Goal: Information Seeking & Learning: Learn about a topic

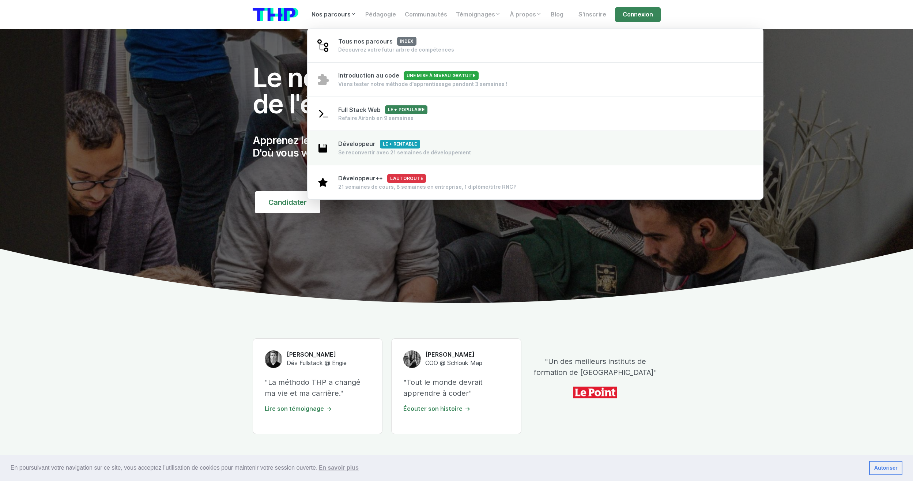
click at [353, 146] on span "Développeur Le + rentable" at bounding box center [379, 143] width 82 height 7
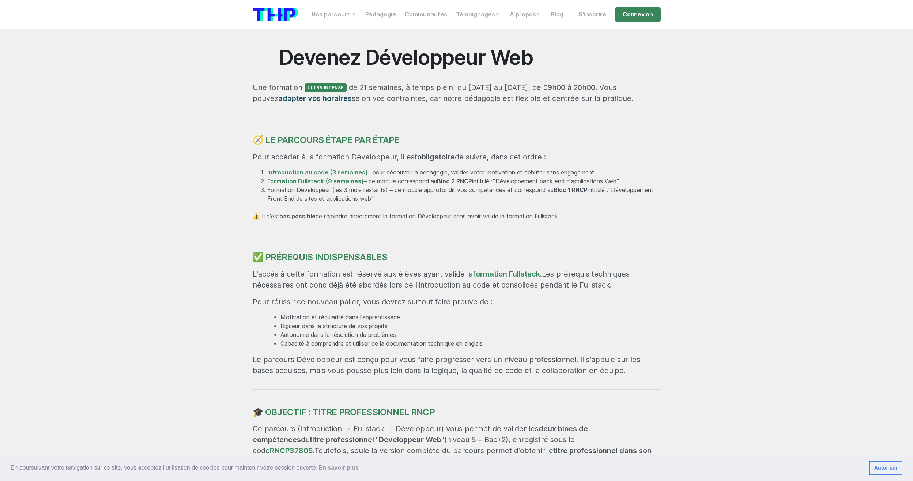
scroll to position [329, 0]
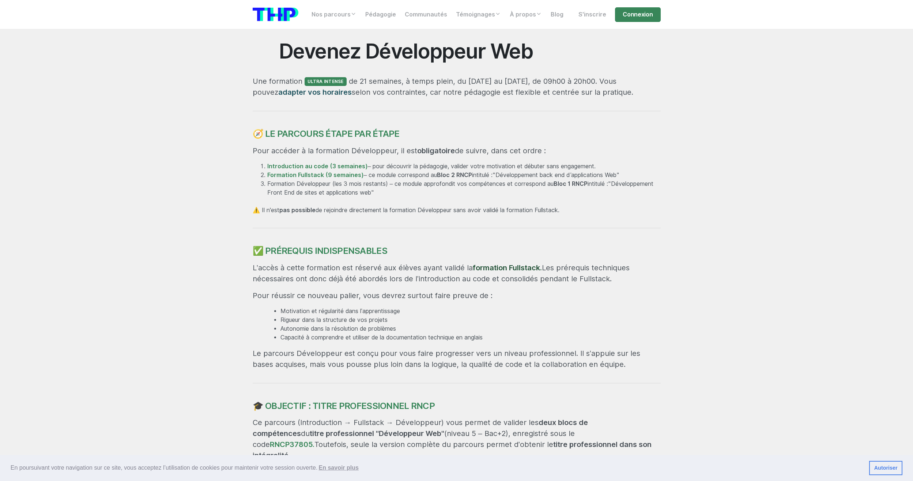
click at [482, 268] on link "formation Fullstack." at bounding box center [507, 267] width 69 height 9
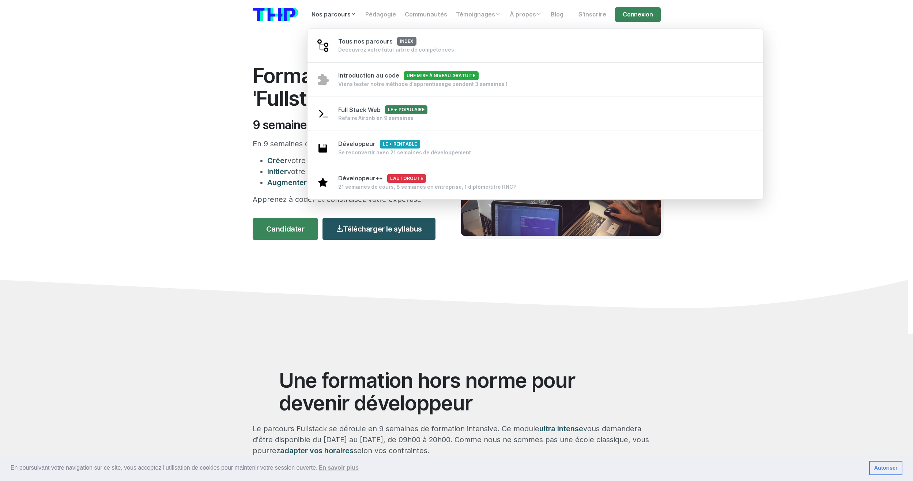
click at [317, 11] on link "Nos parcours" at bounding box center [334, 14] width 54 height 15
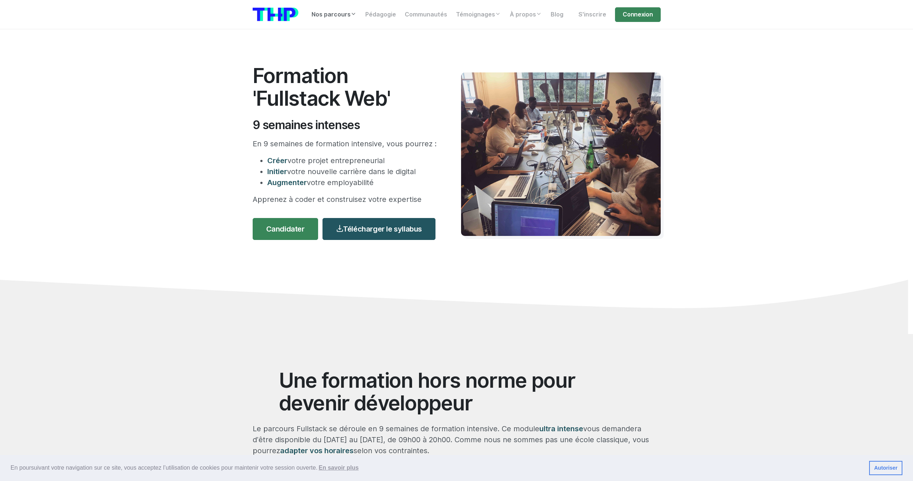
click at [325, 16] on link "Nos parcours" at bounding box center [334, 14] width 54 height 15
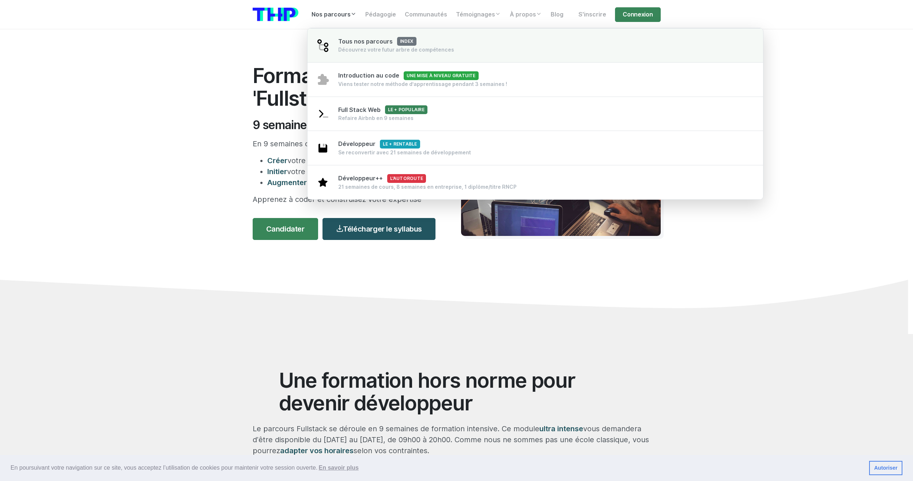
click at [352, 42] on span "Tous nos parcours index" at bounding box center [377, 41] width 78 height 7
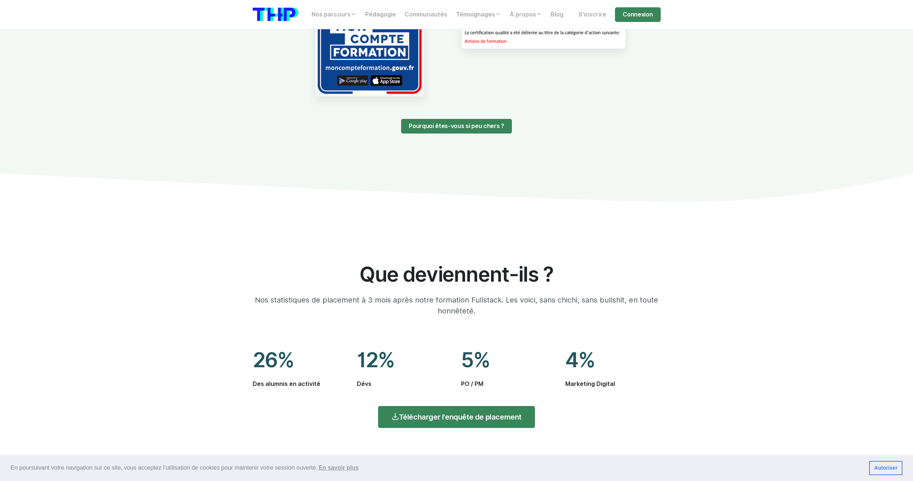
scroll to position [805, 0]
click at [434, 118] on div "Pourquoi êtes-vous si peu chers ?" at bounding box center [457, 119] width 278 height 37
click at [437, 126] on link "Pourquoi êtes-vous si peu chers ?" at bounding box center [456, 125] width 110 height 15
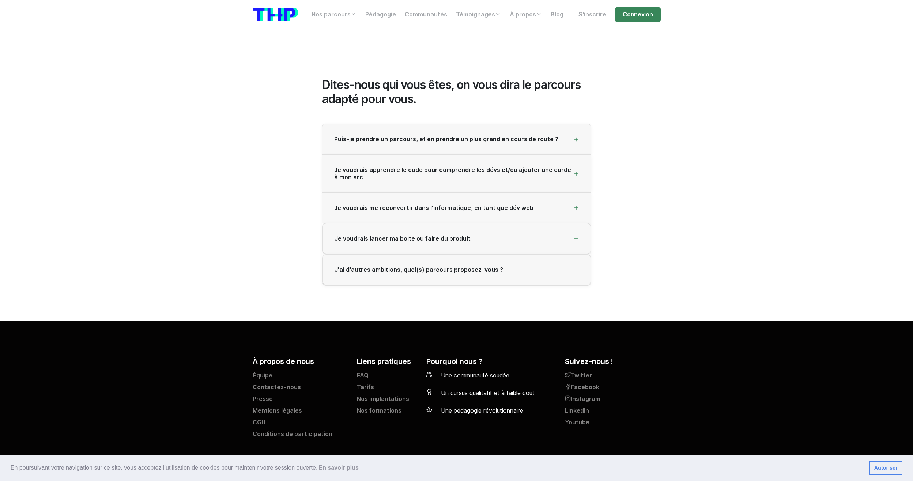
scroll to position [1208, 0]
click at [398, 137] on span "Puis-je prendre un parcours, et en prendre un plus grand en cours de route ?" at bounding box center [446, 139] width 224 height 7
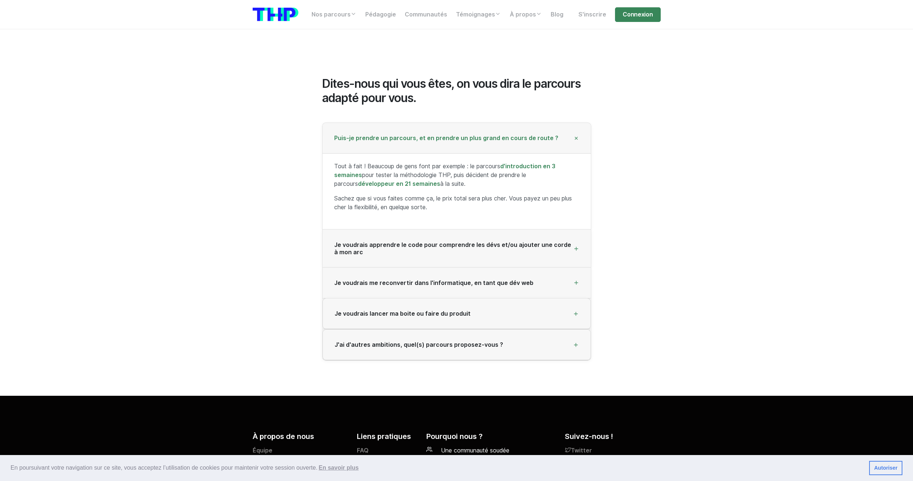
click at [398, 137] on span "Puis-je prendre un parcours, et en prendre un plus grand en cours de route ?" at bounding box center [446, 138] width 224 height 7
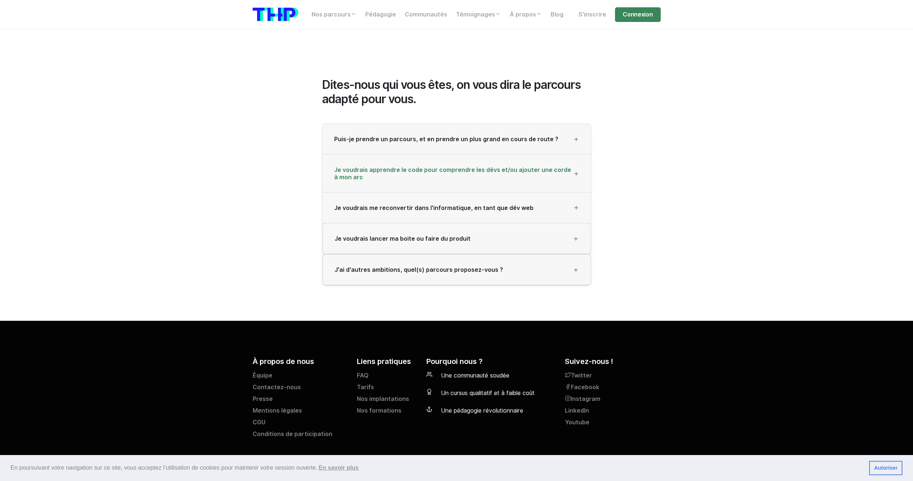
click at [483, 177] on span "Je voudrais apprendre le code pour comprendre les dévs et/ou ajouter une corde …" at bounding box center [453, 173] width 239 height 14
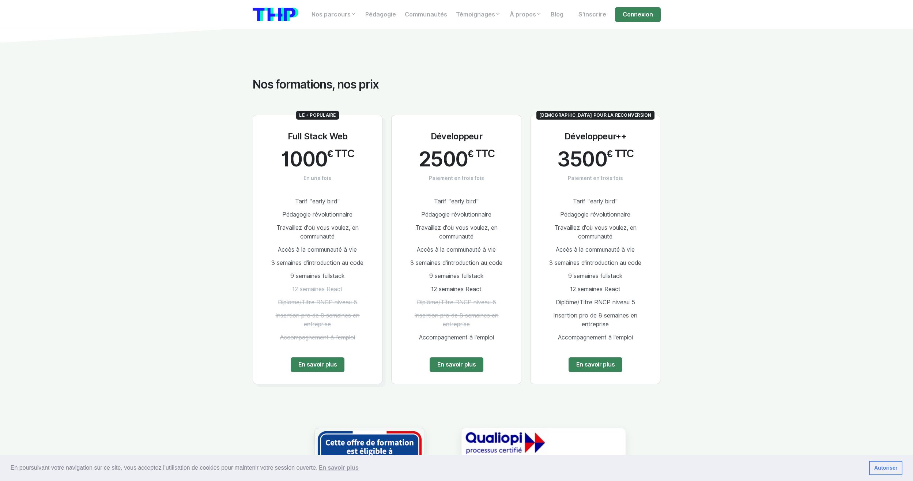
scroll to position [329, 0]
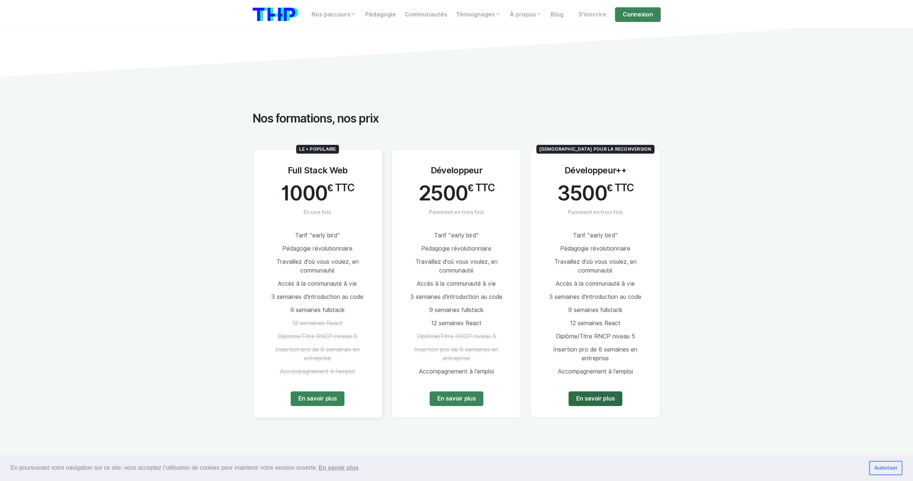
click at [598, 402] on link "En savoir plus" at bounding box center [596, 398] width 54 height 15
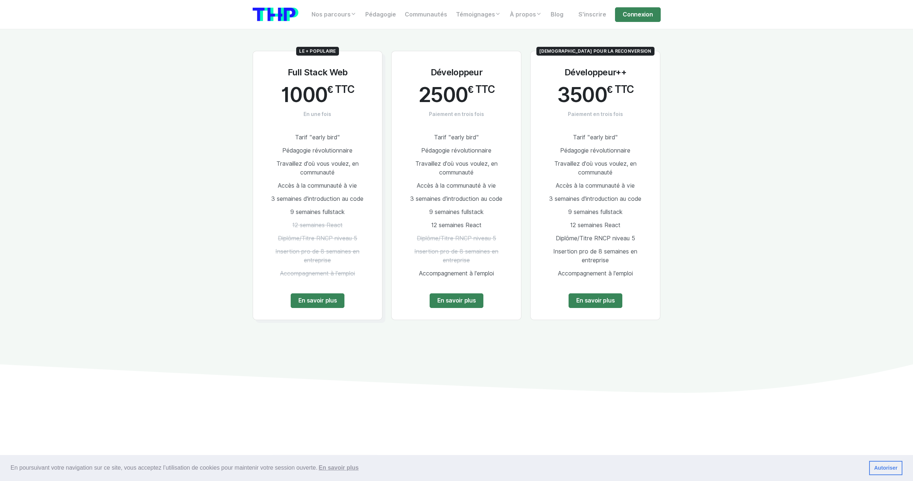
scroll to position [1060, 0]
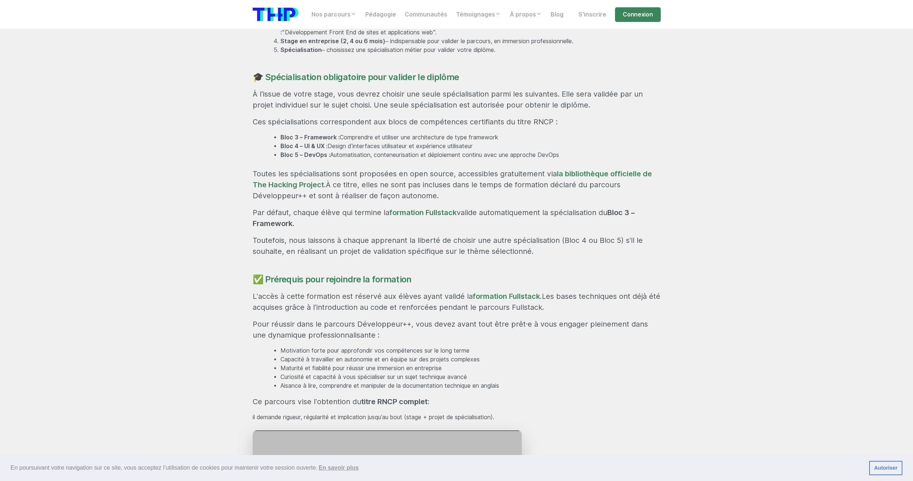
scroll to position [622, 0]
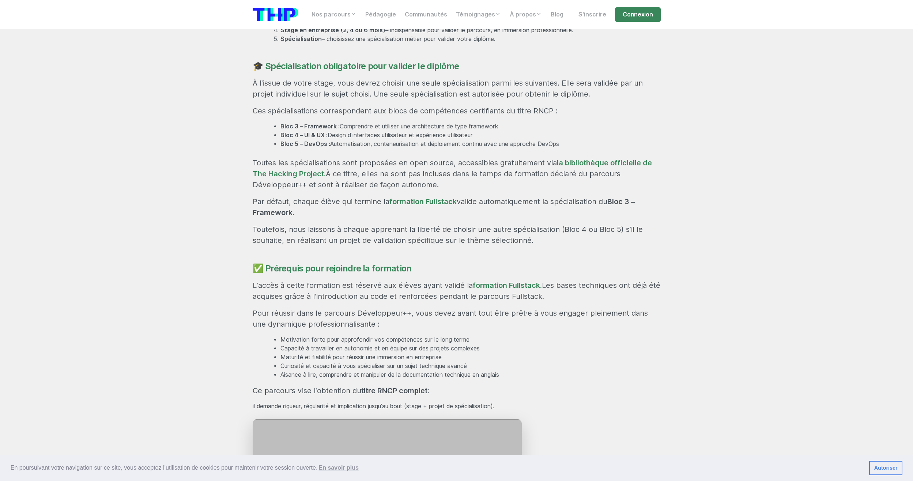
click at [698, 335] on section "Rejoignez une formation professionnalisante et certifiante En 29 semaines, accé…" at bounding box center [456, 220] width 913 height 899
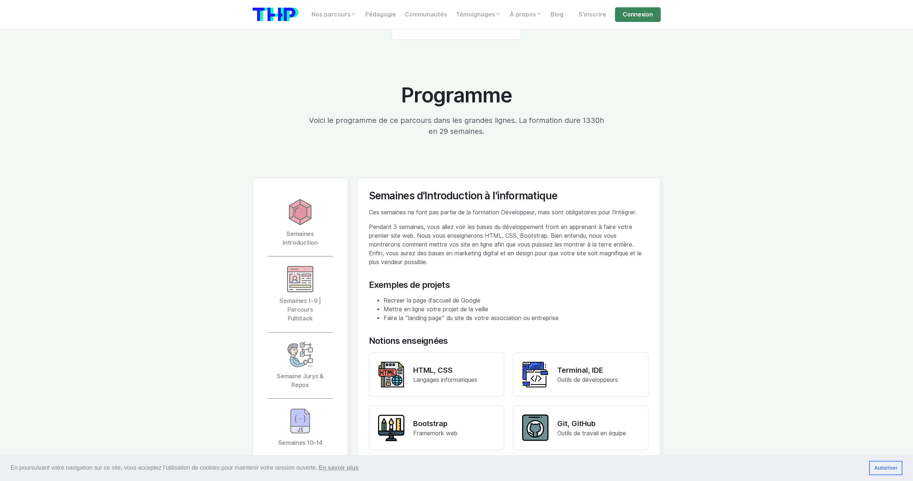
scroll to position [1572, 0]
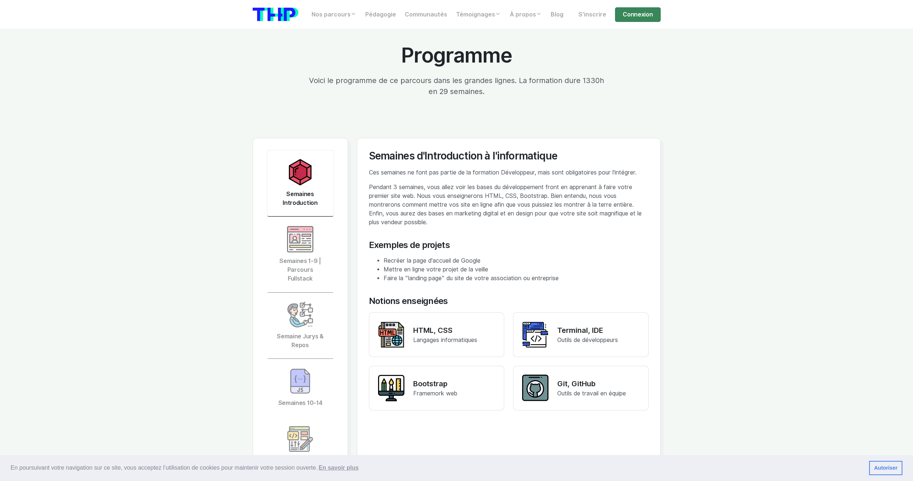
click at [309, 161] on img at bounding box center [300, 172] width 26 height 26
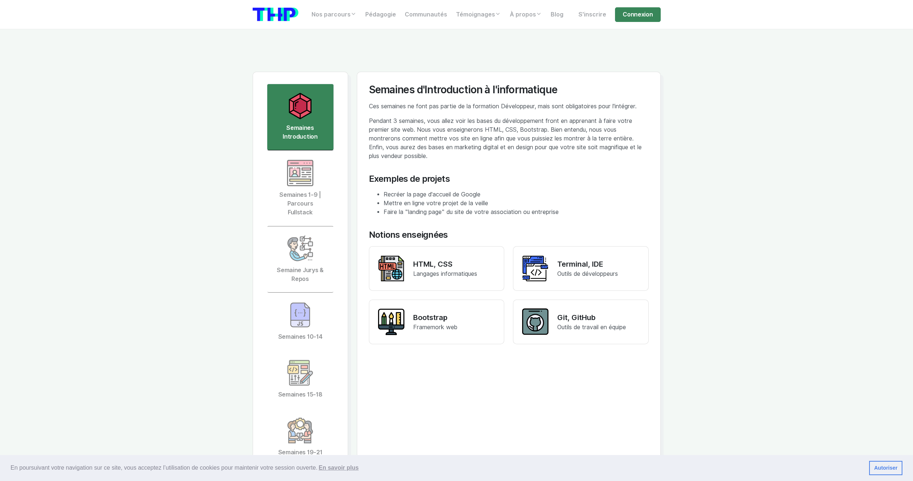
scroll to position [1646, 0]
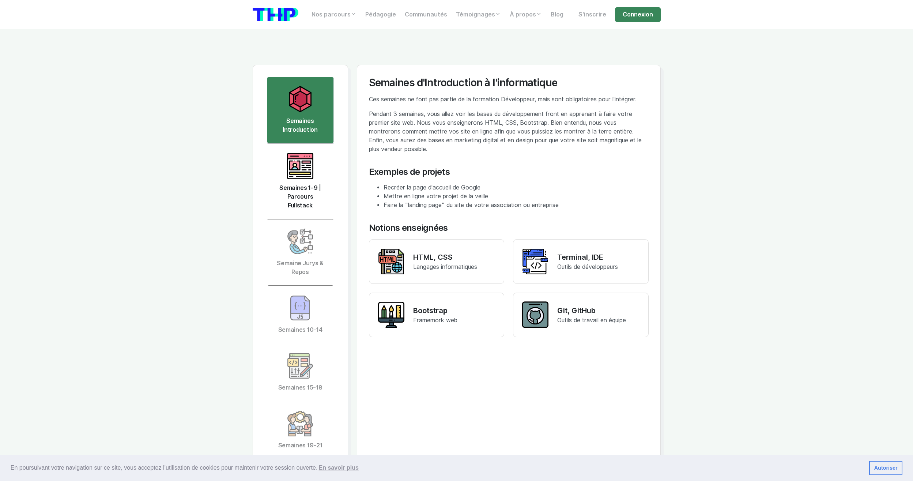
click at [320, 144] on link "Semaines 1-9 | Parcours Fullstack" at bounding box center [300, 181] width 67 height 75
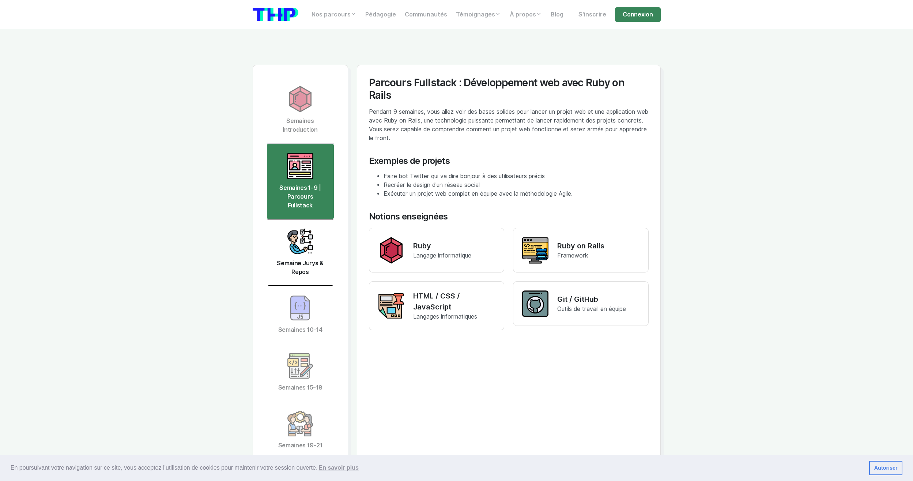
click at [308, 231] on img at bounding box center [300, 241] width 26 height 26
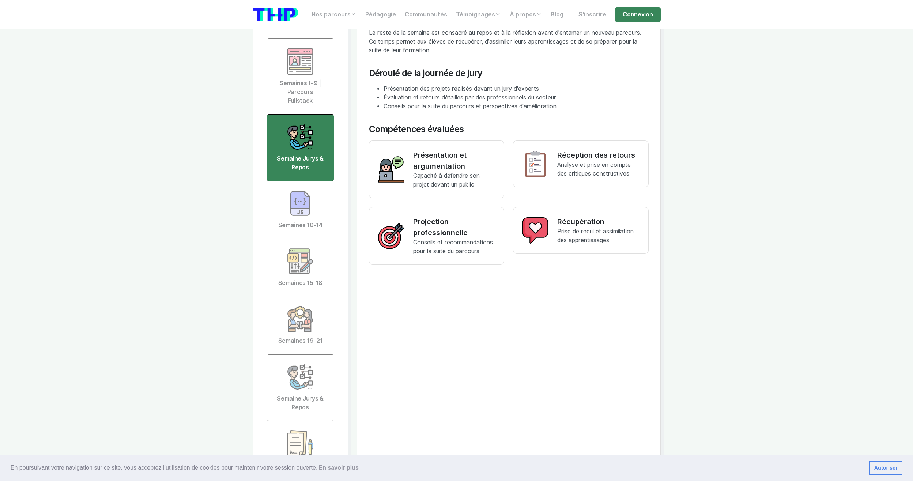
scroll to position [1755, 0]
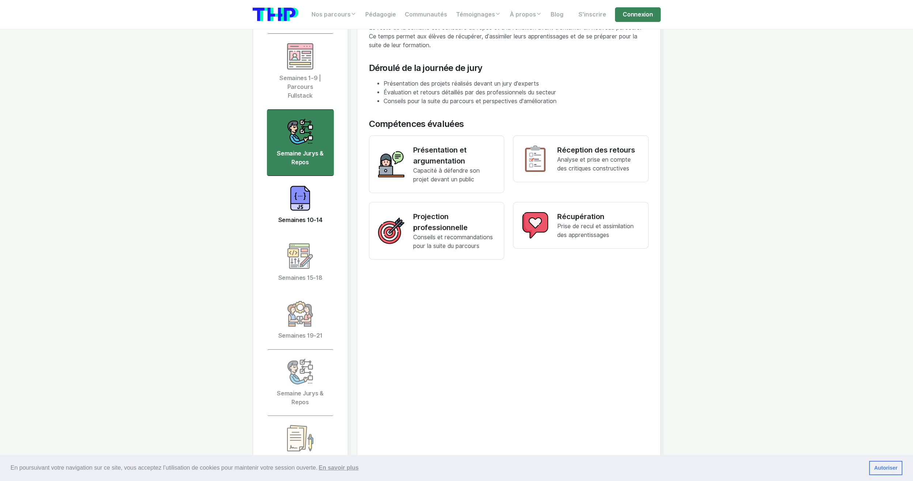
click at [301, 194] on link "Semaines 10-14" at bounding box center [300, 205] width 67 height 58
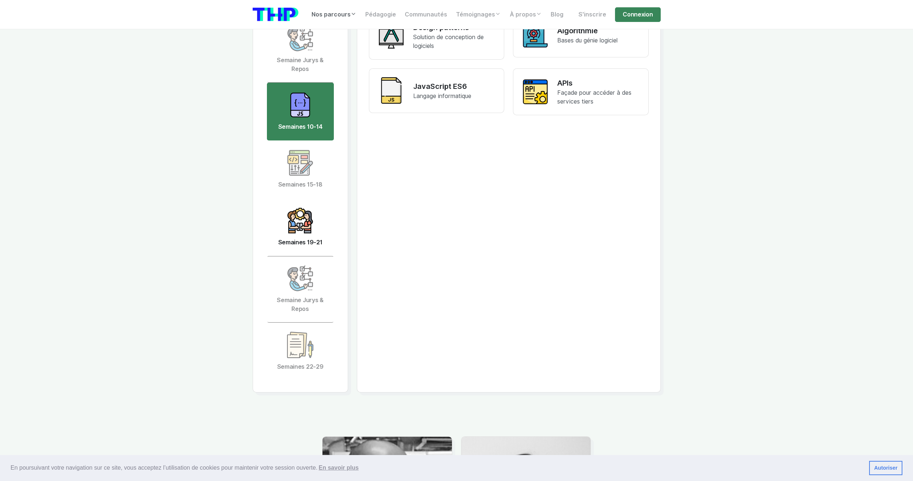
scroll to position [1902, 0]
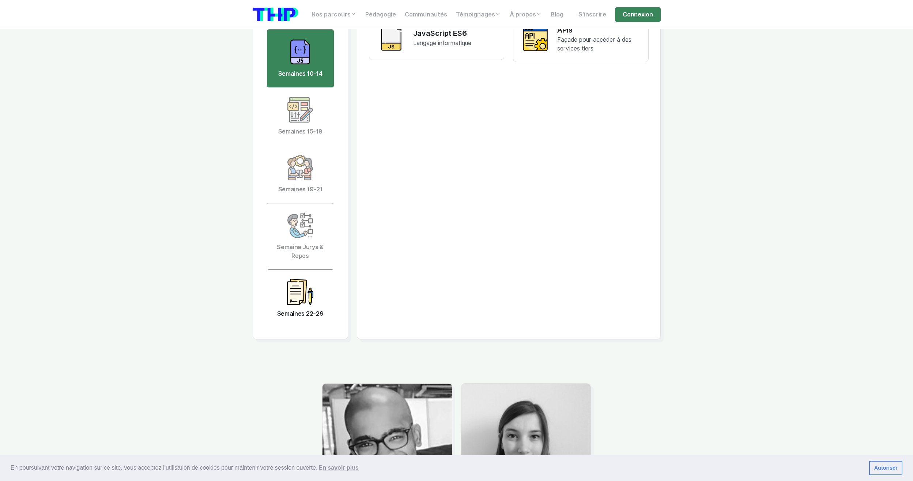
click at [282, 282] on link "Semaines 22-29" at bounding box center [300, 299] width 67 height 58
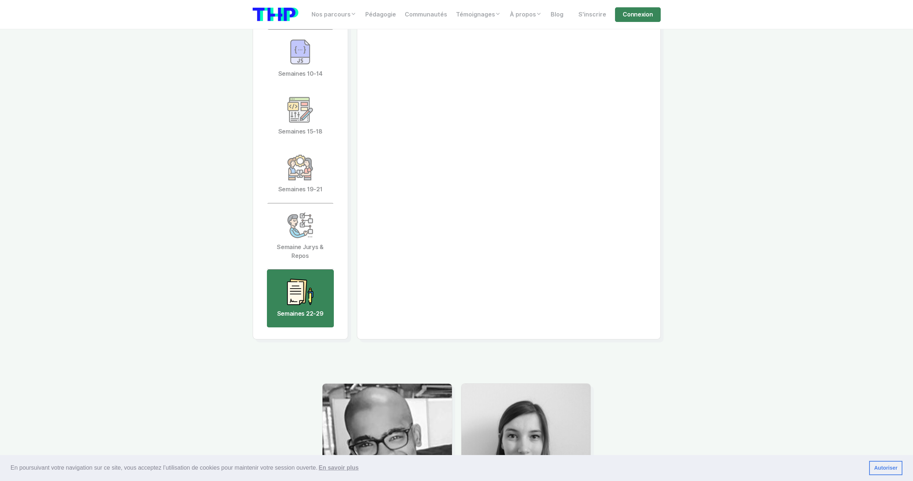
click at [305, 279] on img at bounding box center [300, 292] width 26 height 26
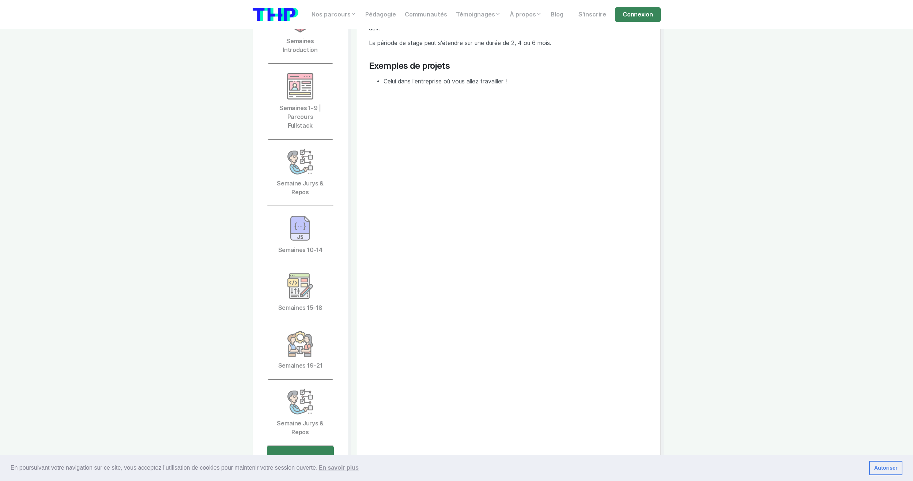
scroll to position [1609, 0]
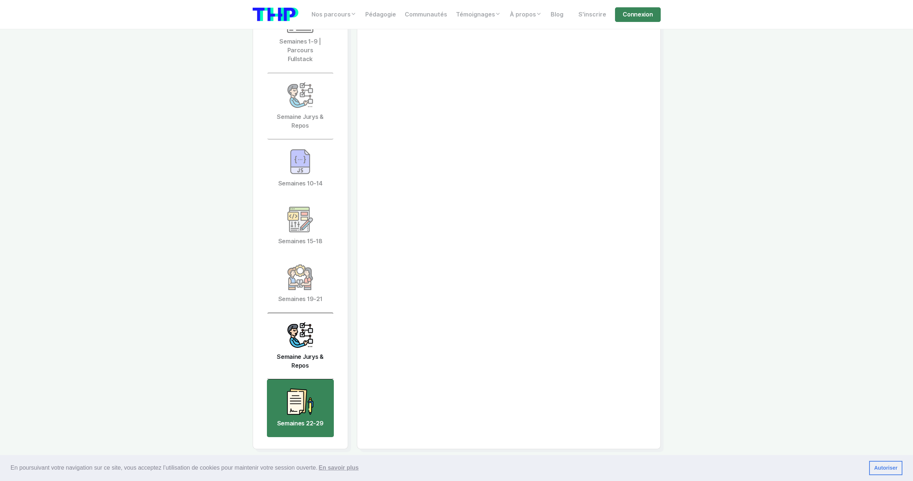
click at [327, 320] on link "Semaine Jurys & Repos" at bounding box center [300, 346] width 67 height 67
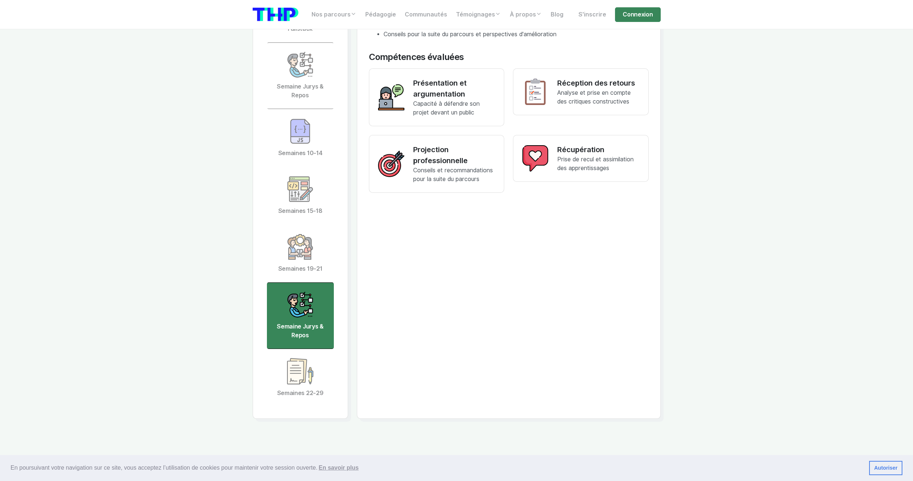
scroll to position [1828, 0]
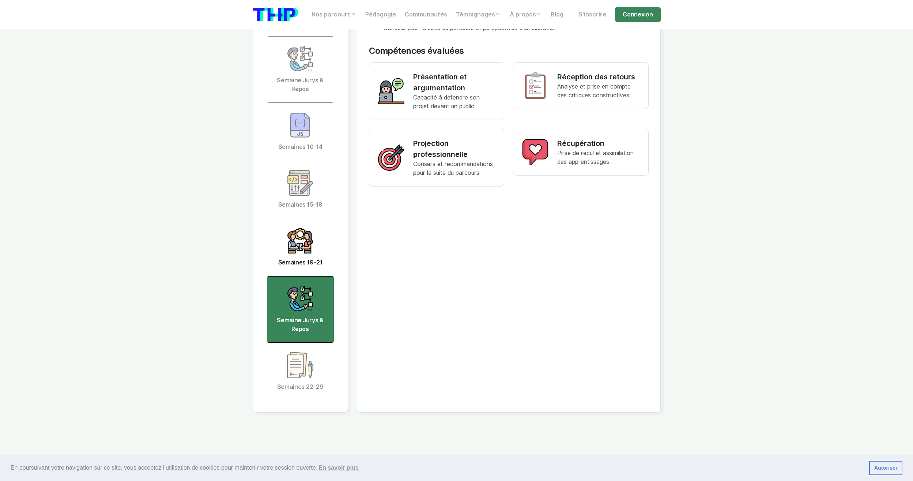
click at [281, 218] on link "Semaines 19-21" at bounding box center [300, 247] width 67 height 58
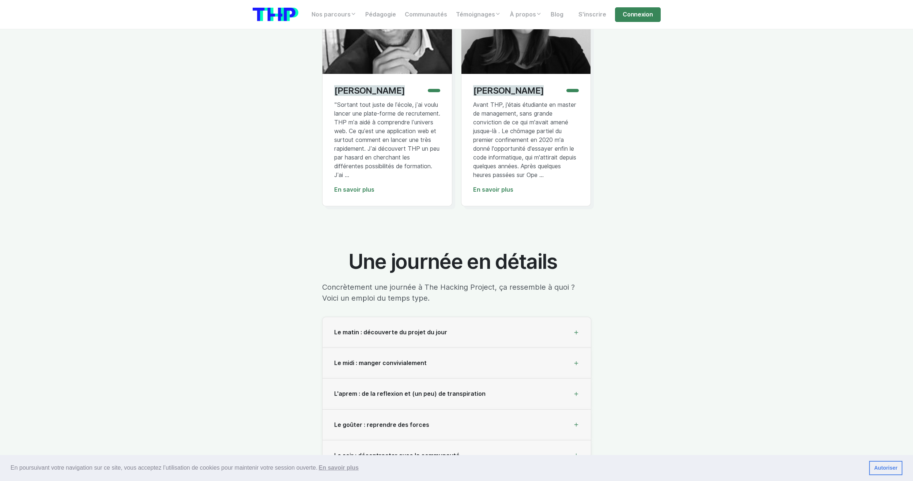
scroll to position [2487, 0]
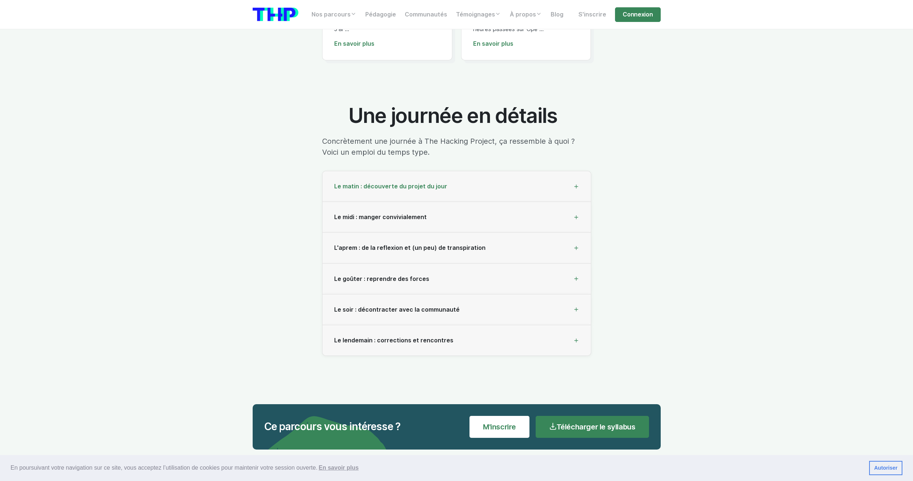
click at [413, 180] on div "Le matin : découverte du projet du jour" at bounding box center [457, 186] width 268 height 31
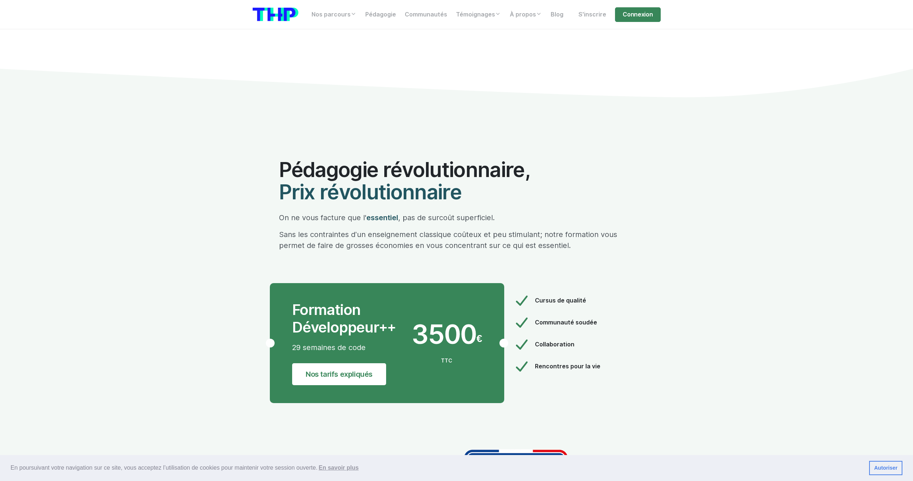
scroll to position [4242, 0]
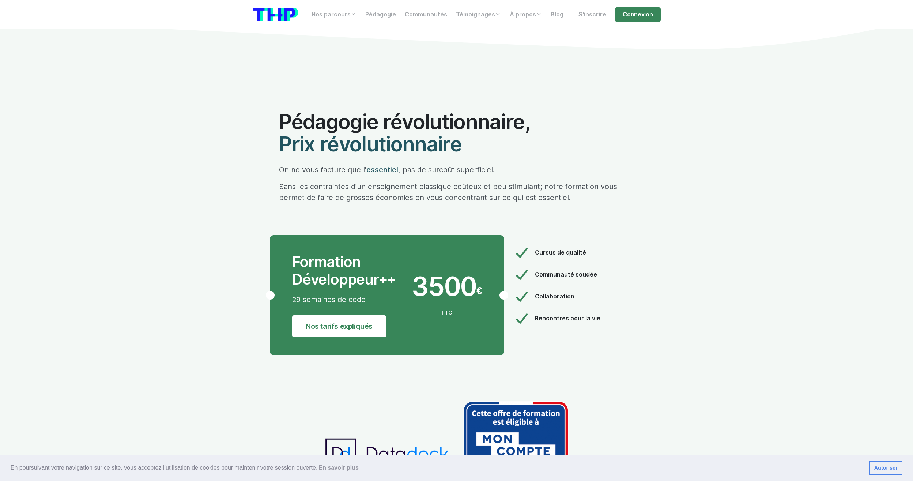
click at [436, 282] on div "3500 €" at bounding box center [447, 290] width 70 height 35
click at [362, 315] on link "Nos tarifs expliqués" at bounding box center [339, 326] width 94 height 22
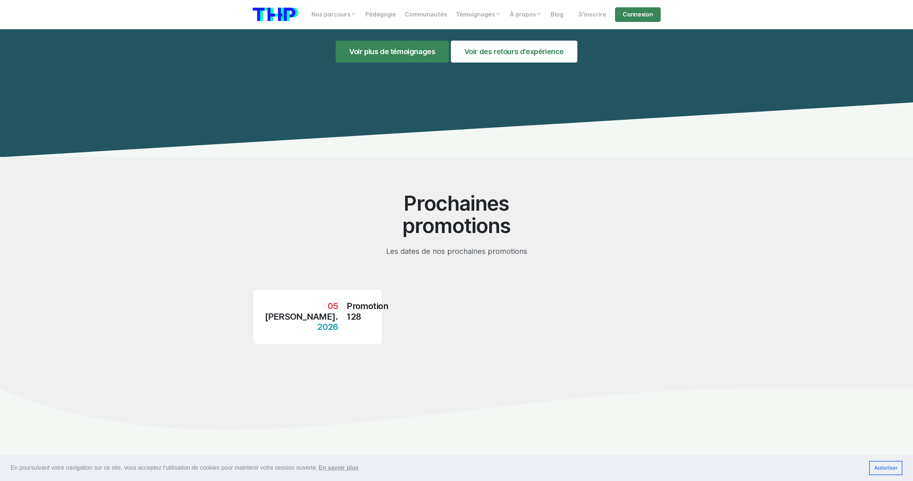
scroll to position [7497, 0]
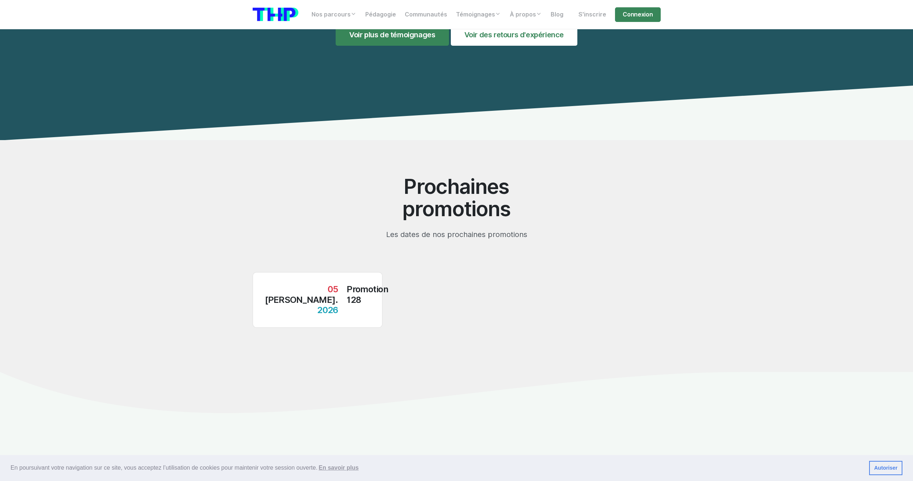
click at [347, 284] on h3 "Promotion 128" at bounding box center [368, 294] width 42 height 21
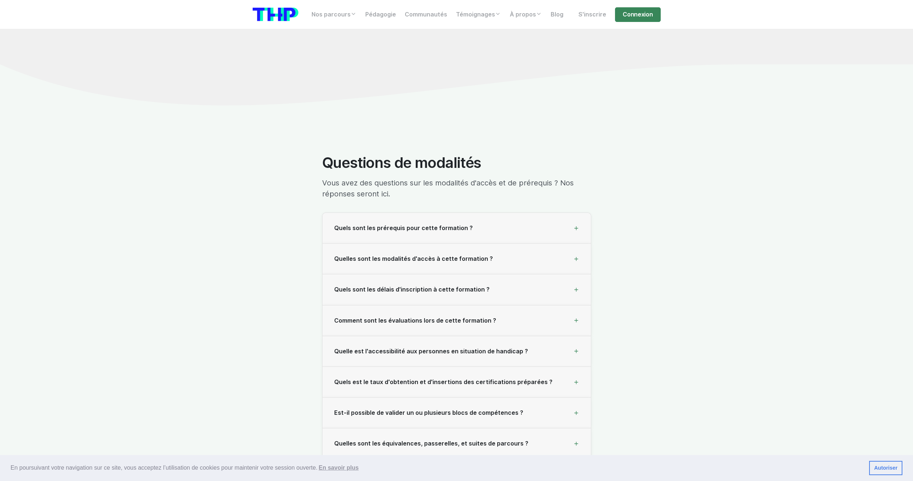
scroll to position [7826, 0]
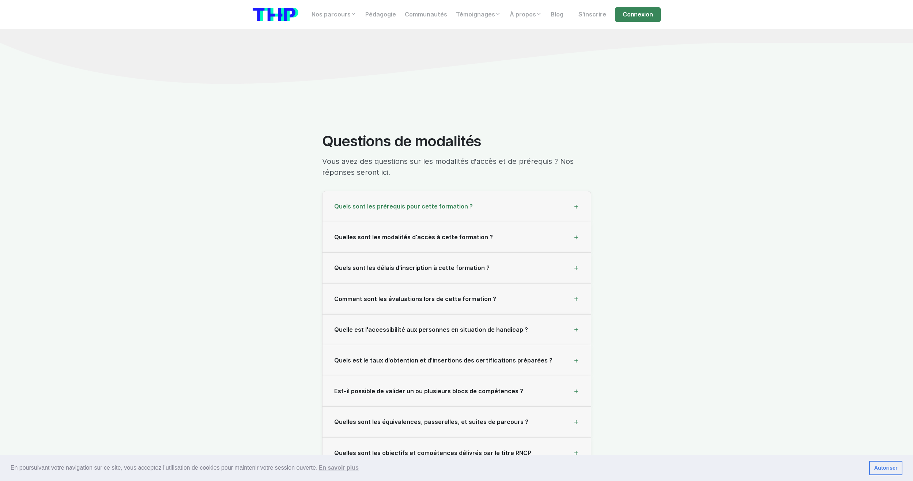
click at [430, 203] on span "Quels sont les prérequis pour cette formation ?" at bounding box center [403, 206] width 139 height 7
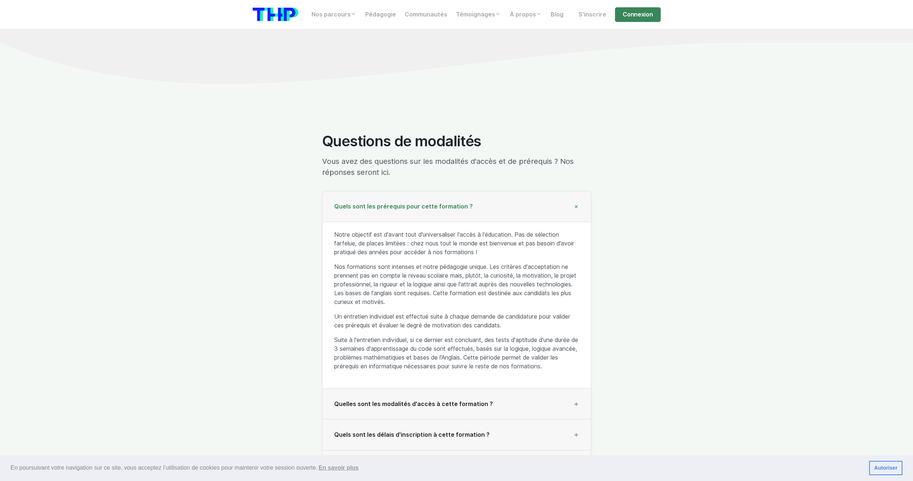
click at [181, 200] on section "Questions de modalités Vous avez des questions sur les modalités d'accès et de …" at bounding box center [456, 451] width 913 height 709
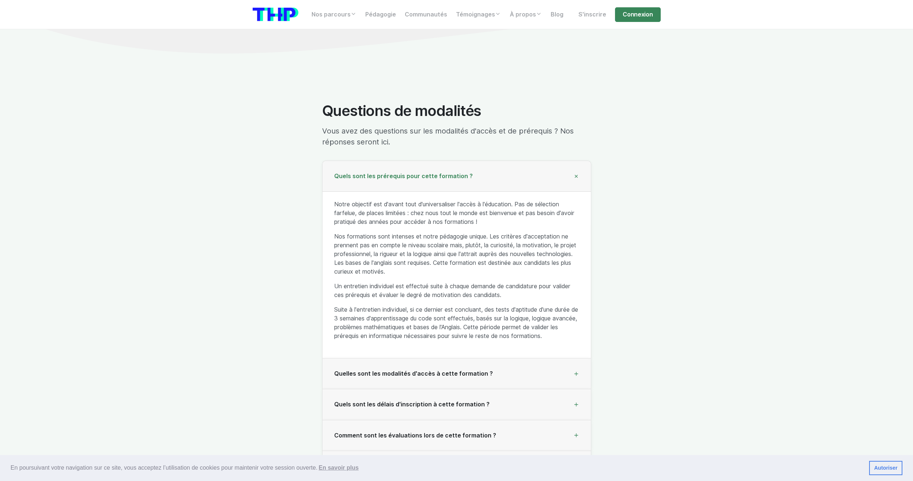
scroll to position [7862, 0]
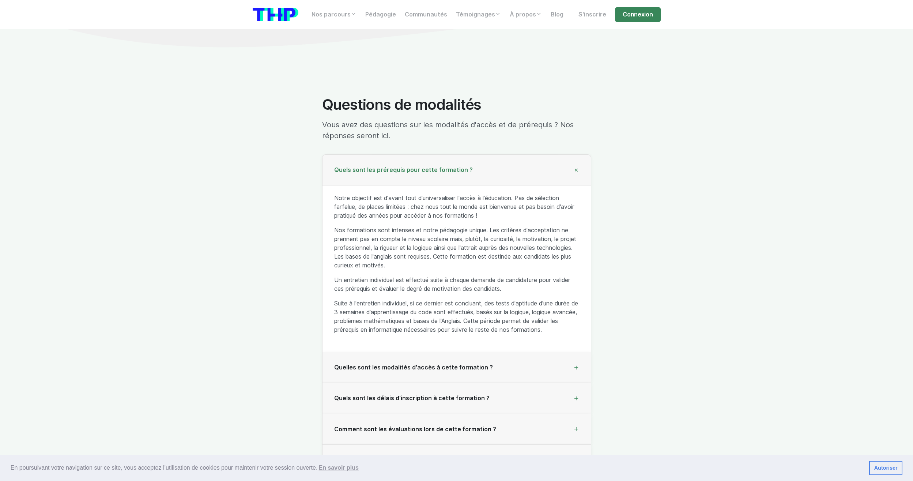
click at [263, 179] on div "Questions de modalités Vous avez des questions sur les modalités d'accès et de …" at bounding box center [456, 388] width 417 height 584
click at [376, 21] on link "Pédagogie" at bounding box center [380, 14] width 39 height 15
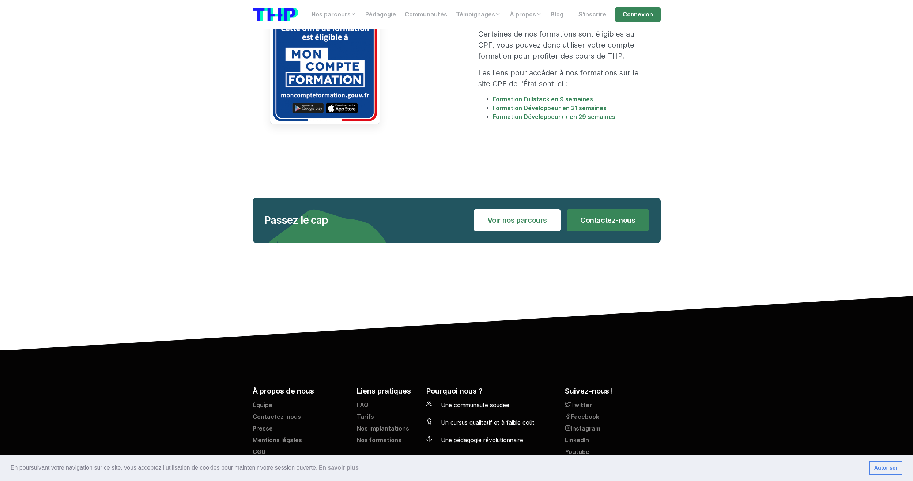
scroll to position [1444, 0]
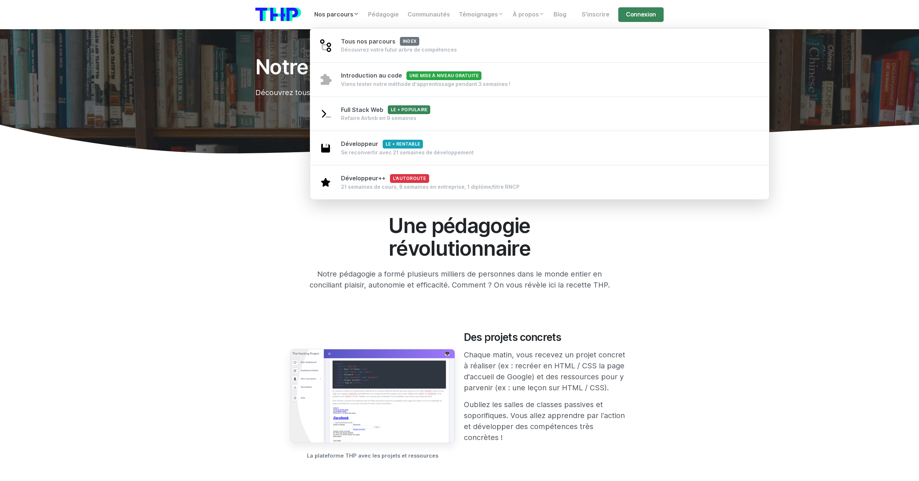
click at [322, 21] on link "Nos parcours" at bounding box center [337, 14] width 54 height 15
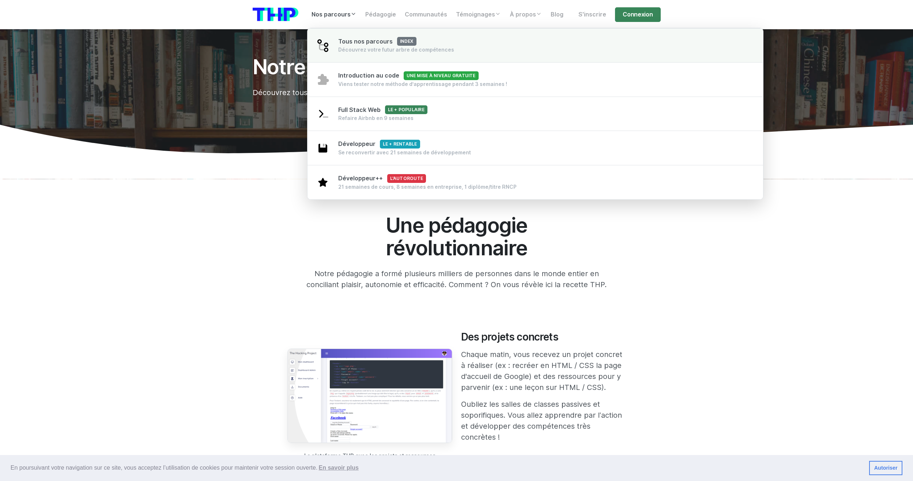
click at [344, 41] on span "Tous nos parcours index" at bounding box center [377, 41] width 78 height 7
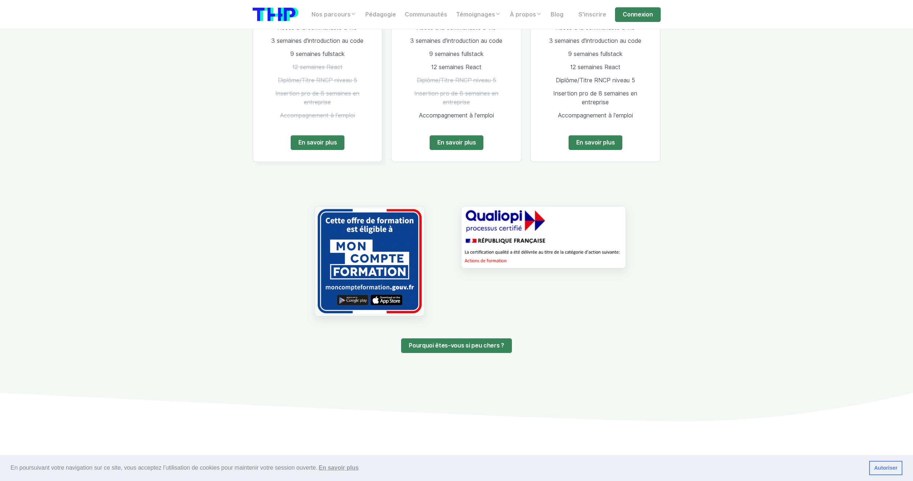
scroll to position [585, 0]
click at [387, 295] on img at bounding box center [369, 261] width 110 height 110
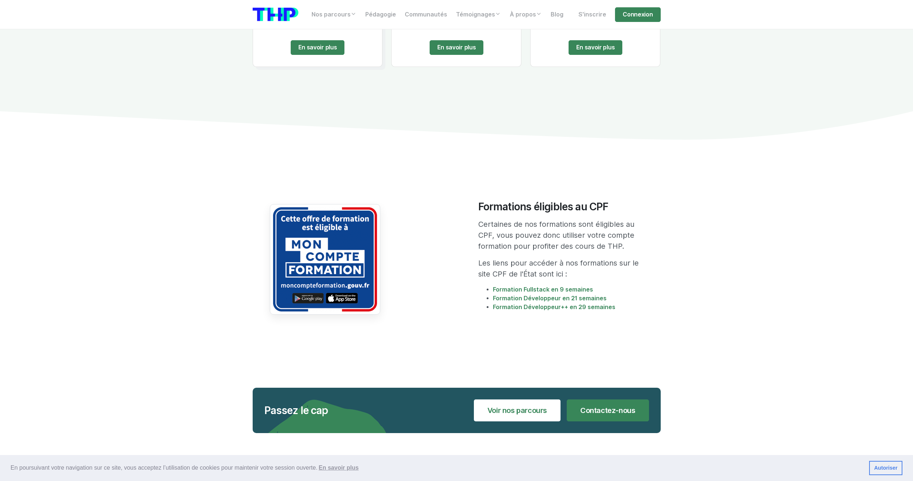
scroll to position [1243, 0]
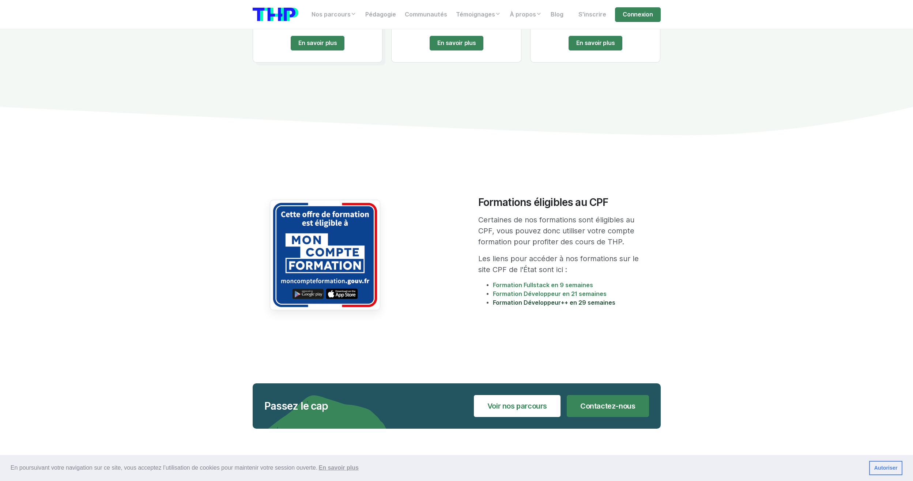
click at [568, 299] on link "Formation Développeur++ en 29 semaines" at bounding box center [554, 302] width 123 height 7
click at [540, 290] on link "Formation Développeur en 21 semaines" at bounding box center [550, 293] width 114 height 7
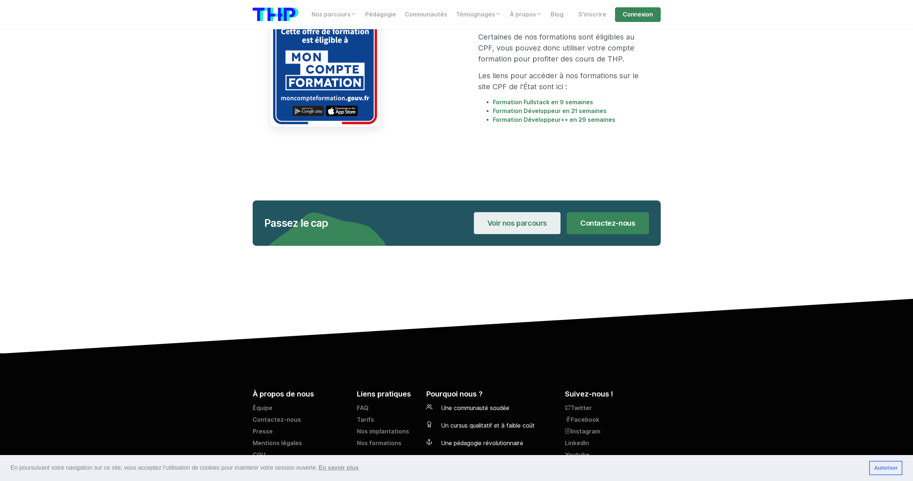
click at [530, 214] on link "Voir nos parcours" at bounding box center [517, 223] width 87 height 22
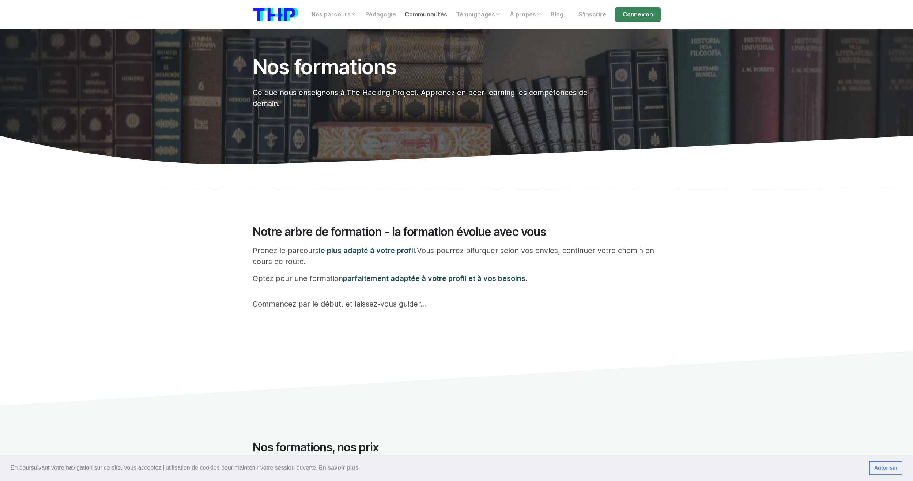
click at [425, 11] on link "Communautés" at bounding box center [425, 14] width 51 height 15
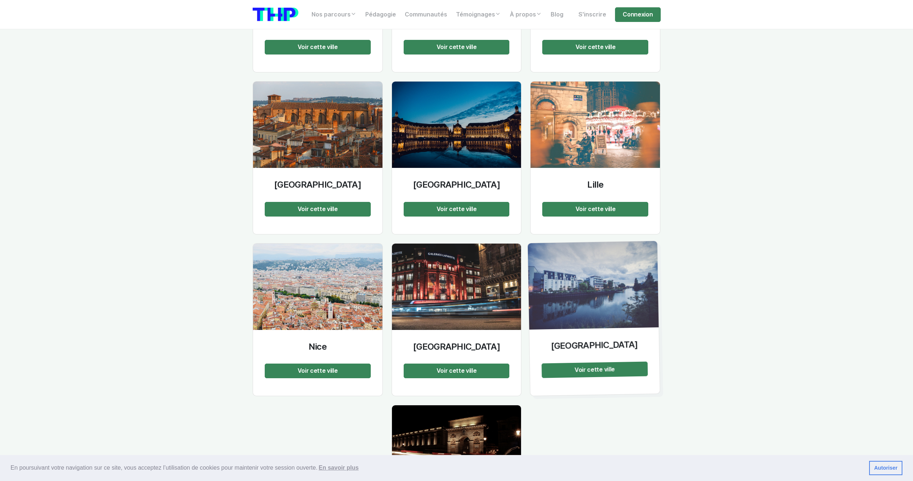
scroll to position [1280, 0]
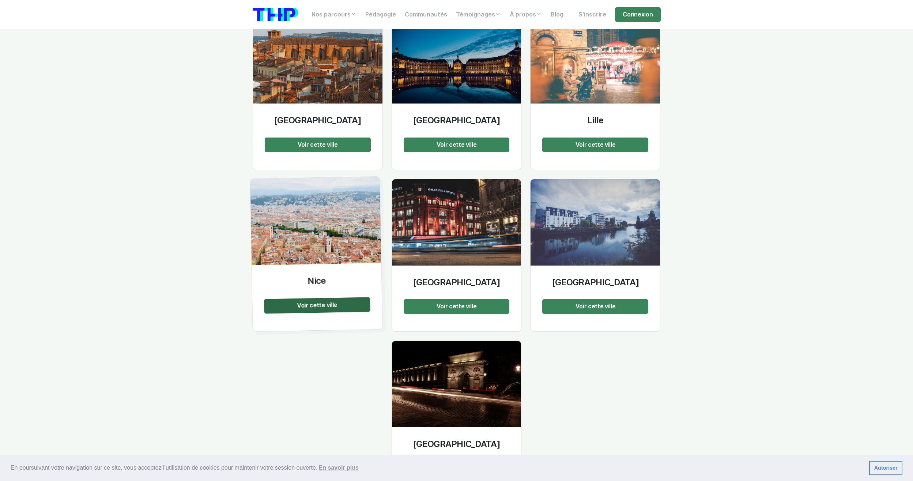
click at [328, 301] on span "Voir cette ville" at bounding box center [317, 305] width 40 height 8
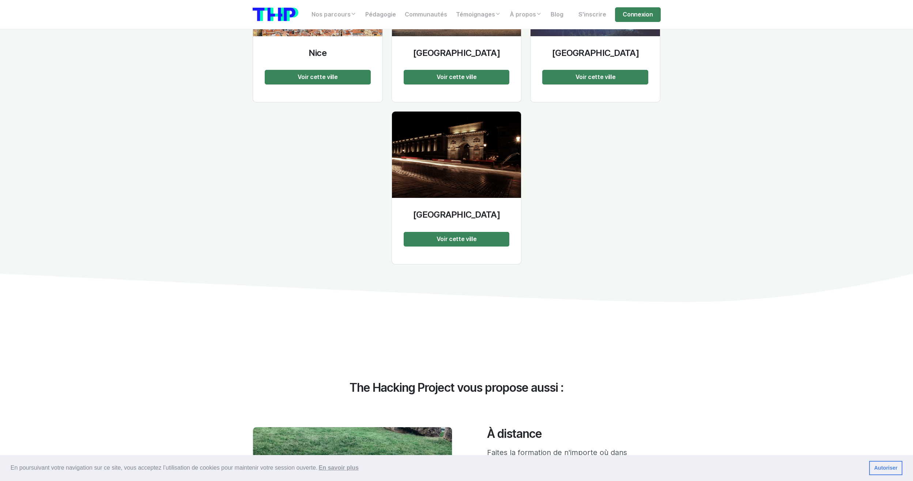
scroll to position [1682, 0]
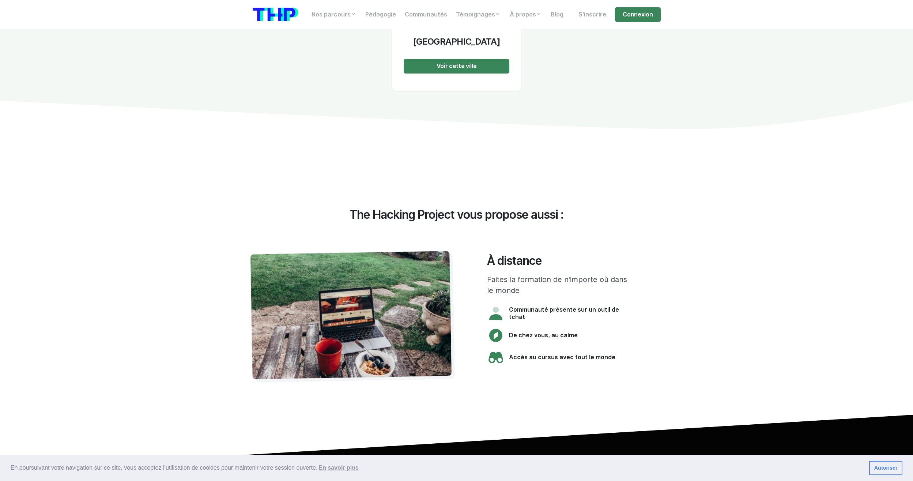
click at [368, 266] on img at bounding box center [351, 315] width 202 height 129
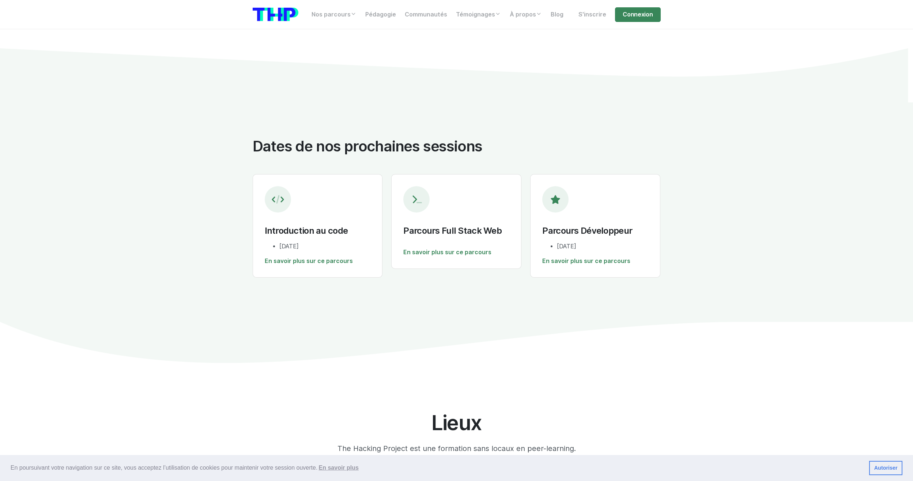
scroll to position [805, 0]
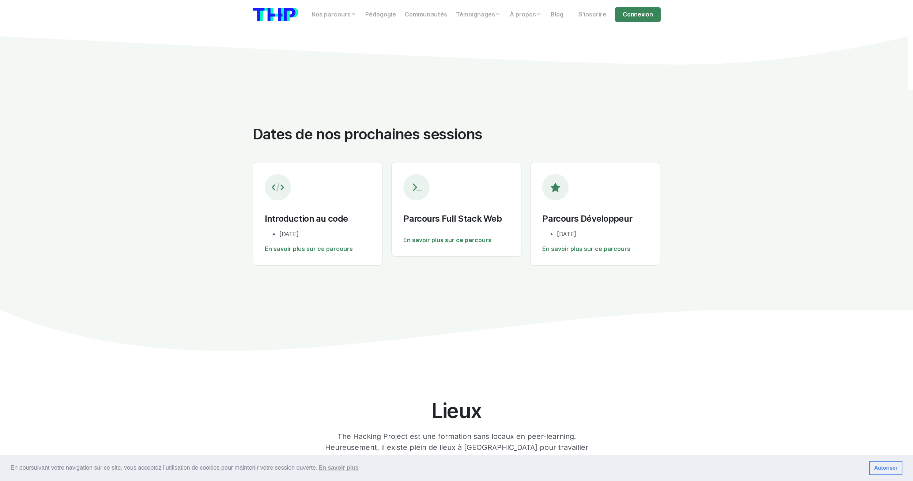
click at [557, 183] on icon at bounding box center [555, 187] width 9 height 9
click at [585, 215] on div "Icon For Star Parcours Développeur lundi 05 janvier 2026 En savoir plus sur ce …" at bounding box center [595, 213] width 130 height 103
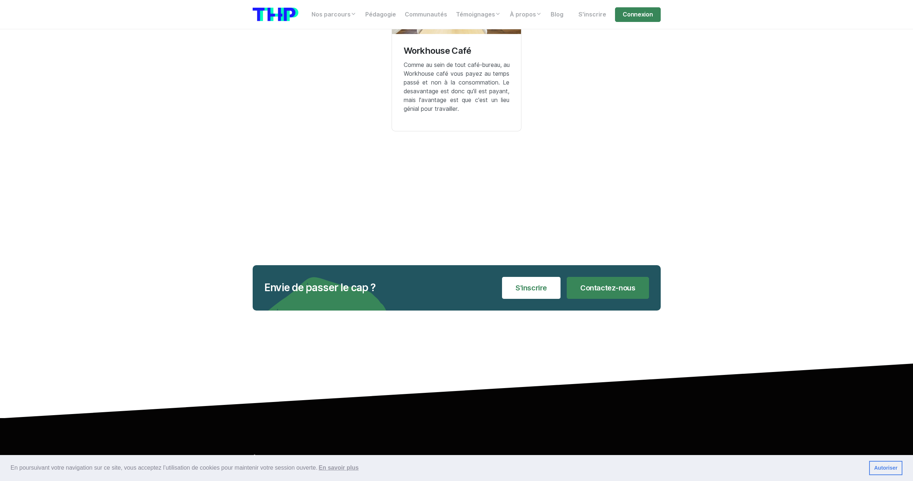
scroll to position [1536, 0]
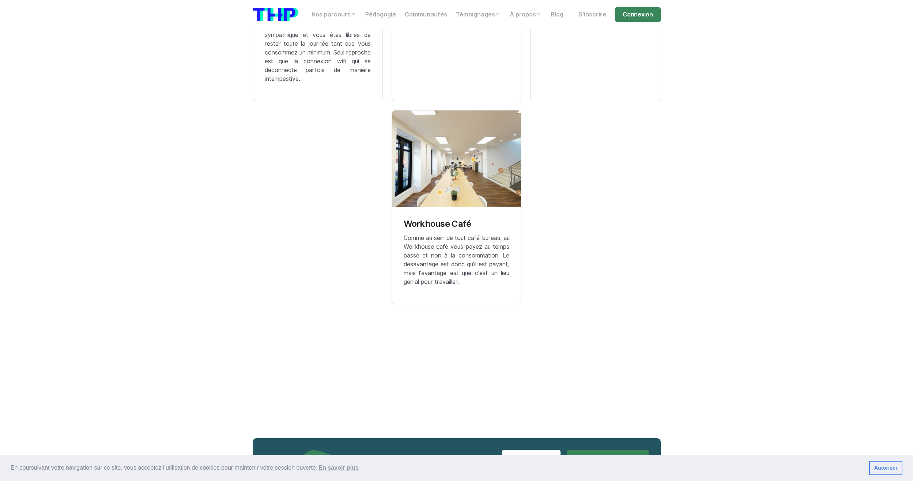
click at [451, 234] on p "Comme au sein de tout café-bureau, au Workhouse café vous payez au temps passé …" at bounding box center [457, 260] width 106 height 53
click at [450, 125] on img at bounding box center [456, 158] width 129 height 97
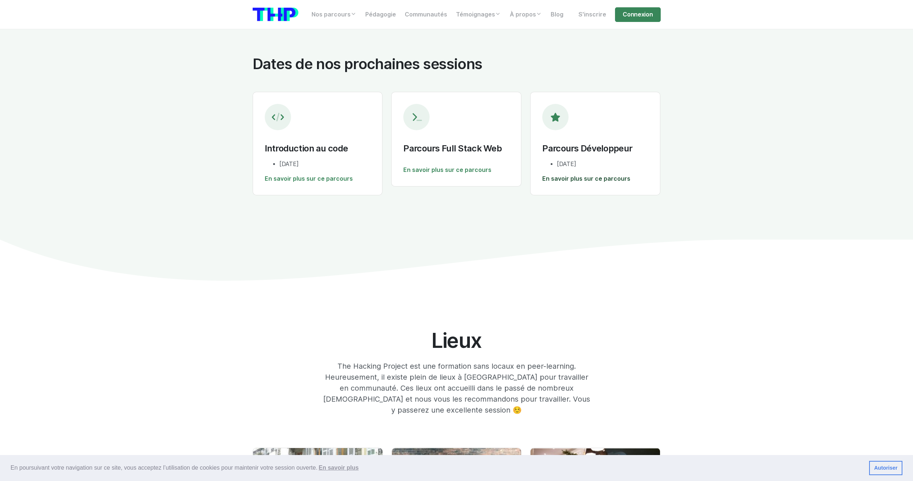
scroll to position [841, 0]
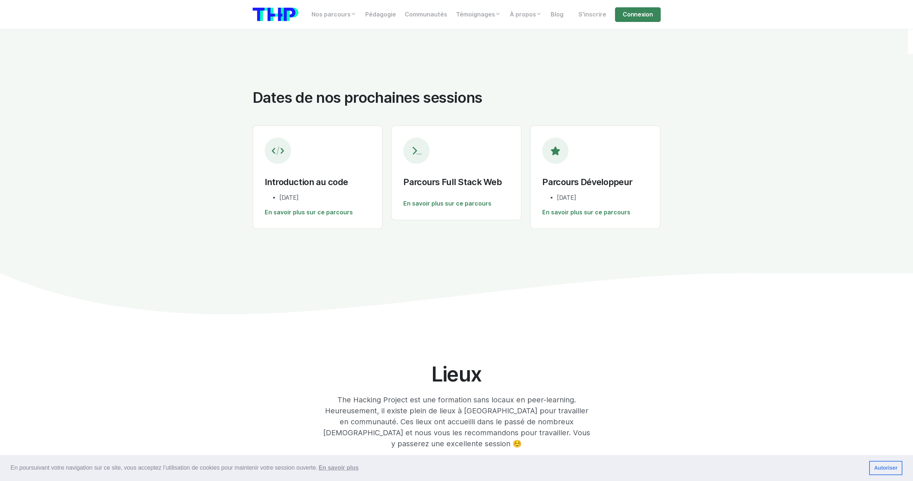
click at [269, 16] on img at bounding box center [276, 15] width 46 height 14
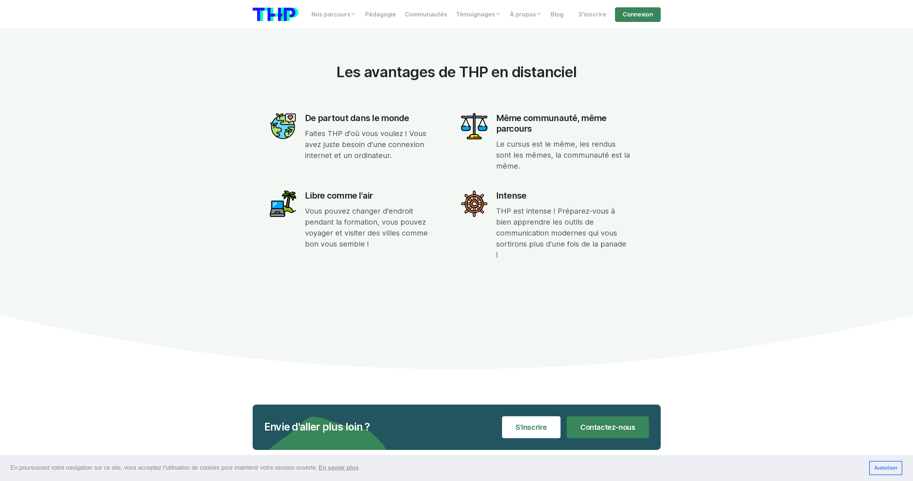
scroll to position [987, 0]
